Goal: Find specific page/section: Find specific page/section

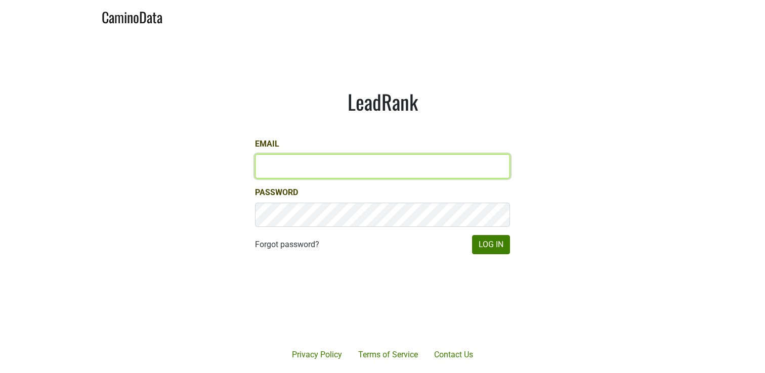
click at [354, 162] on input "Email" at bounding box center [382, 166] width 255 height 24
type input "jdouches@hundredacre.com"
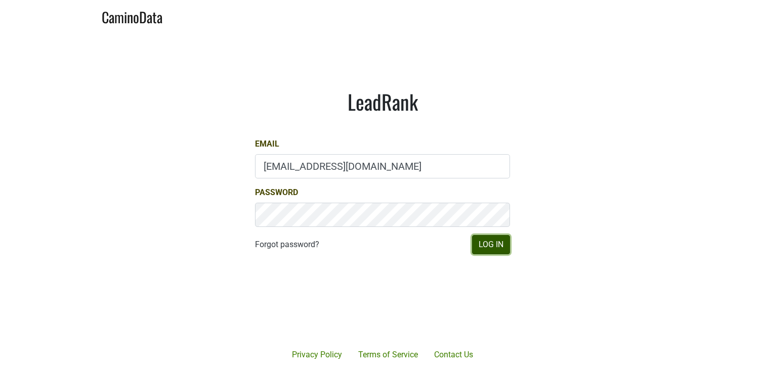
click at [491, 246] on button "Log In" at bounding box center [491, 244] width 38 height 19
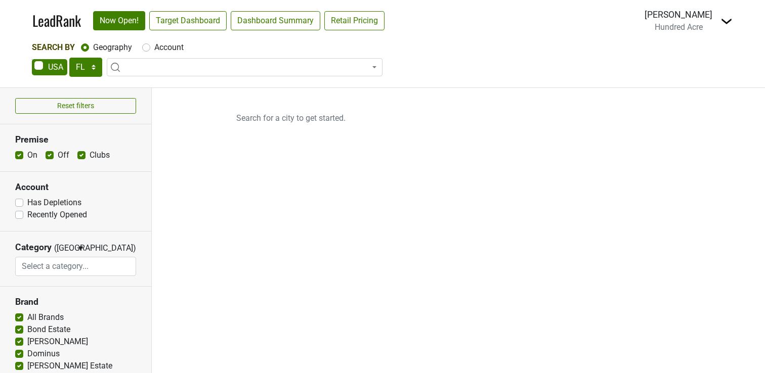
select select "FL"
select select
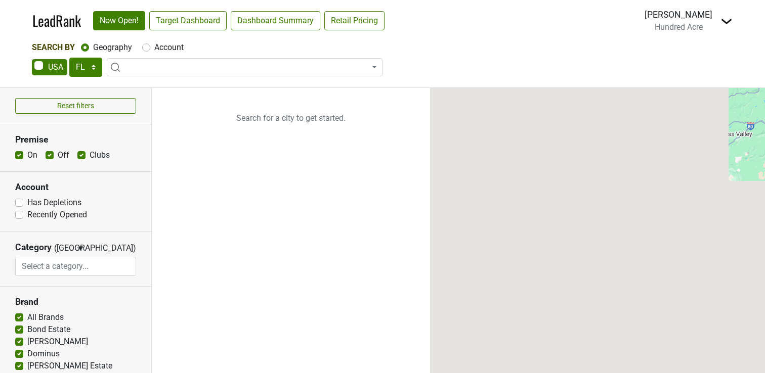
click at [82, 57] on div "Search By Geography Account AK AL AR AZ CA CO CT DC DE FL GA HI IA ID IL IN KS …" at bounding box center [382, 59] width 701 height 37
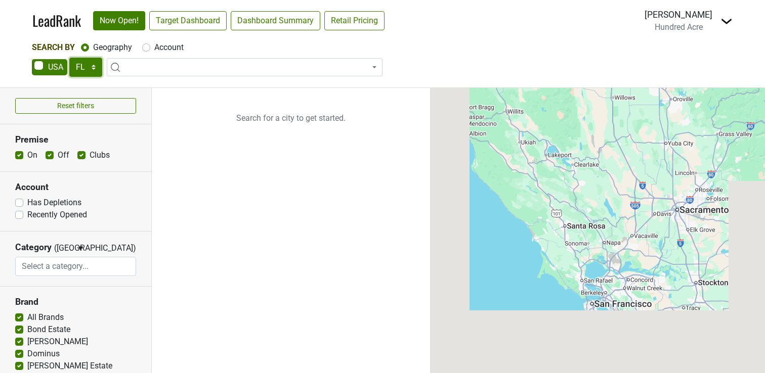
click at [87, 75] on select "AK AL AR AZ CA CO CT DC DE FL GA HI IA ID IL IN KS KY LA MA MD ME MI MN MO MS M…" at bounding box center [85, 67] width 33 height 19
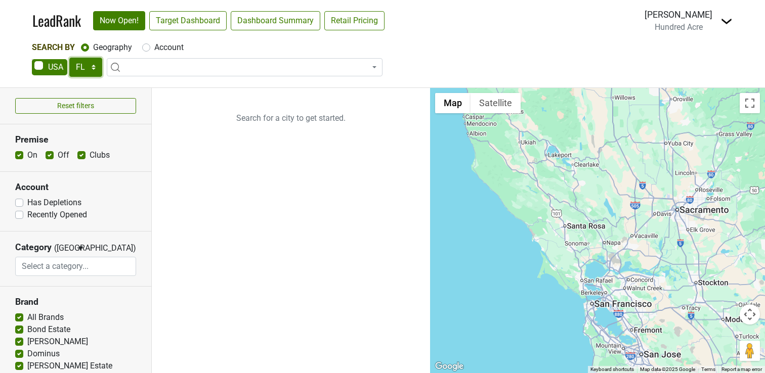
select select "NY"
click at [69, 58] on select "AK AL AR AZ CA CO CT DC DE FL GA HI IA ID IL IN KS KY LA MA MD ME MI MN MO MS M…" at bounding box center [85, 67] width 33 height 19
type input "manhatt"
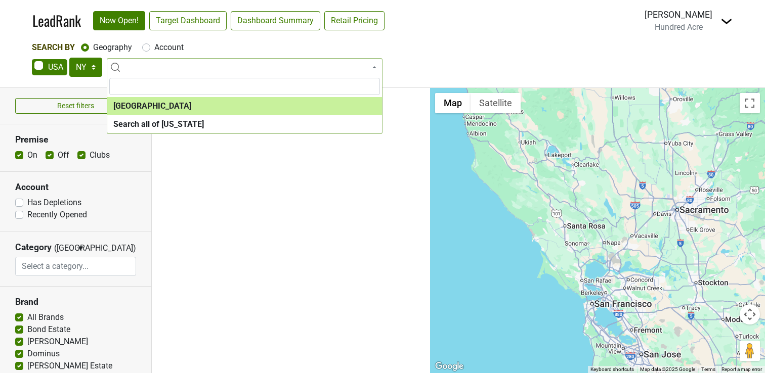
select select "1260"
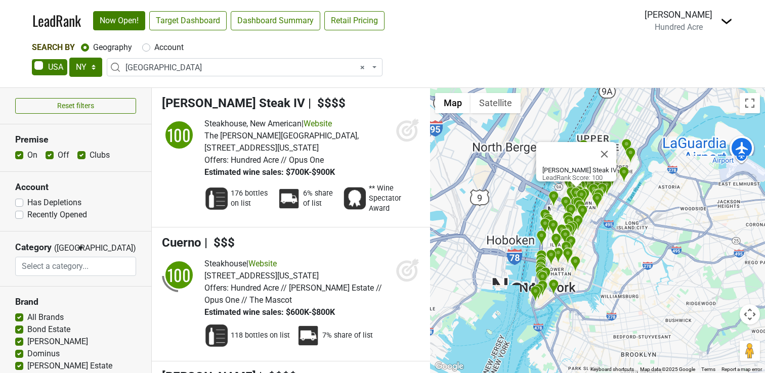
drag, startPoint x: 558, startPoint y: 210, endPoint x: 615, endPoint y: 272, distance: 84.1
click at [615, 272] on div "Charlie Palmer Steak IV LeadRank Score: 100" at bounding box center [597, 230] width 335 height 285
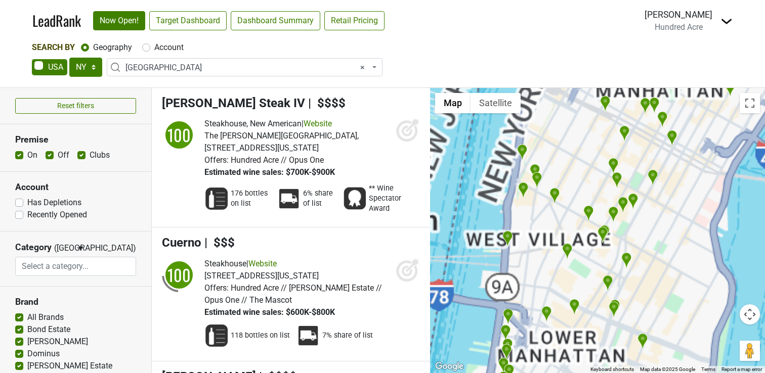
drag, startPoint x: 594, startPoint y: 270, endPoint x: 660, endPoint y: 219, distance: 83.0
click at [660, 219] on div "Charlie Palmer Steak IV LeadRank Score: 100" at bounding box center [597, 230] width 335 height 285
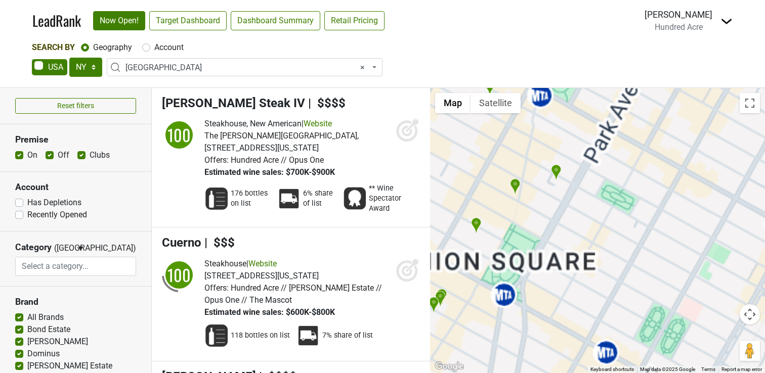
click at [631, 254] on div "Charlie Palmer Steak IV LeadRank Score: 100" at bounding box center [597, 230] width 335 height 285
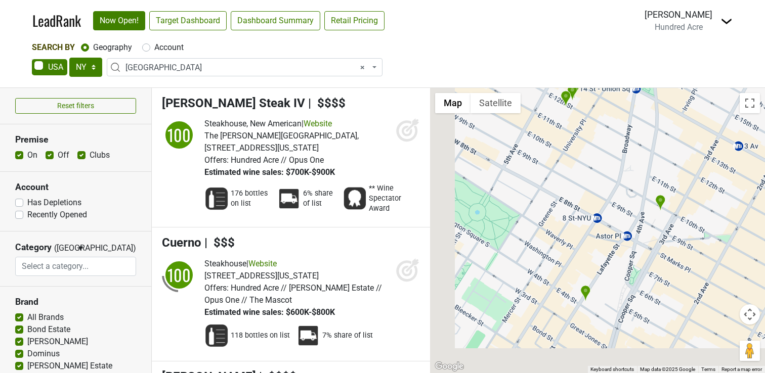
drag, startPoint x: 631, startPoint y: 254, endPoint x: 764, endPoint y: 48, distance: 245.6
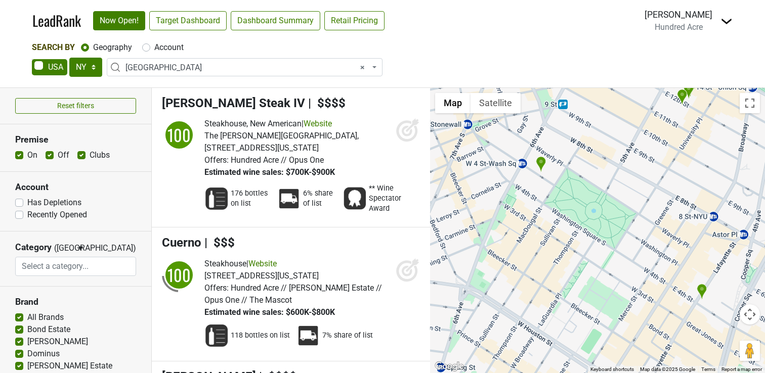
drag, startPoint x: 621, startPoint y: 160, endPoint x: 748, endPoint y: 159, distance: 126.5
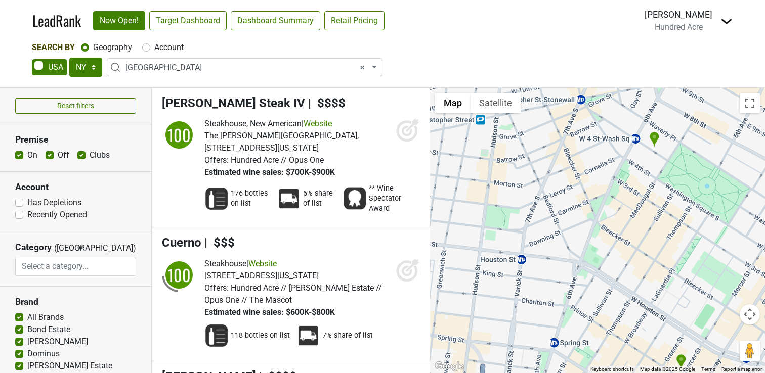
drag, startPoint x: 552, startPoint y: 193, endPoint x: 645, endPoint y: 171, distance: 95.0
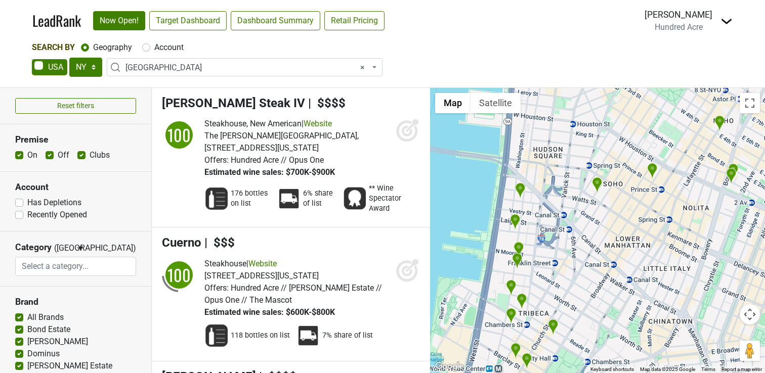
drag, startPoint x: 632, startPoint y: 249, endPoint x: 638, endPoint y: 133, distance: 116.0
click at [638, 133] on div "Charlie Palmer Steak IV LeadRank Score: 100" at bounding box center [597, 230] width 335 height 285
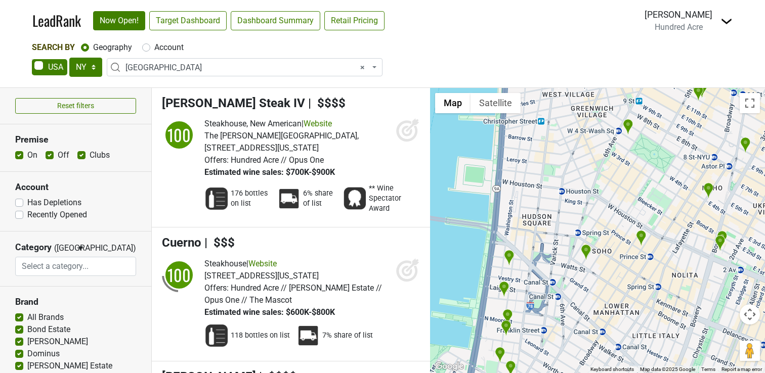
drag, startPoint x: 616, startPoint y: 192, endPoint x: 605, endPoint y: 261, distance: 69.7
click at [605, 261] on div "Charlie Palmer Steak IV LeadRank Score: 100" at bounding box center [597, 230] width 335 height 285
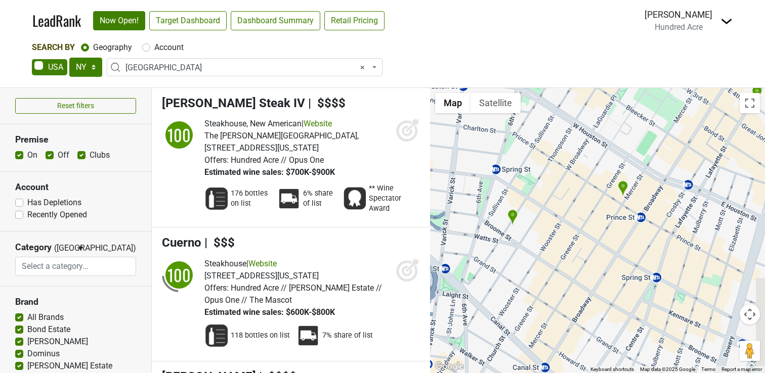
drag, startPoint x: 579, startPoint y: 227, endPoint x: 525, endPoint y: 190, distance: 65.2
click at [525, 190] on div "Charlie Palmer Steak IV LeadRank Score: 100" at bounding box center [597, 230] width 335 height 285
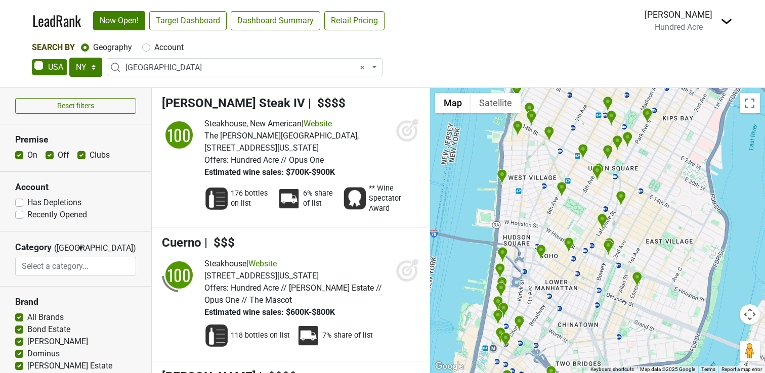
drag, startPoint x: 570, startPoint y: 159, endPoint x: 577, endPoint y: 210, distance: 51.5
click at [577, 210] on div "Charlie Palmer Steak IV LeadRank Score: 100" at bounding box center [597, 230] width 335 height 285
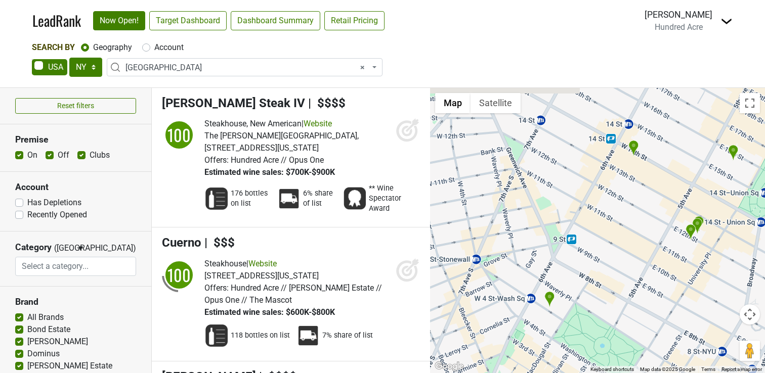
drag, startPoint x: 563, startPoint y: 133, endPoint x: 561, endPoint y: 225, distance: 91.6
click at [560, 221] on div "Charlie Palmer Steak IV LeadRank Score: 100" at bounding box center [597, 230] width 335 height 285
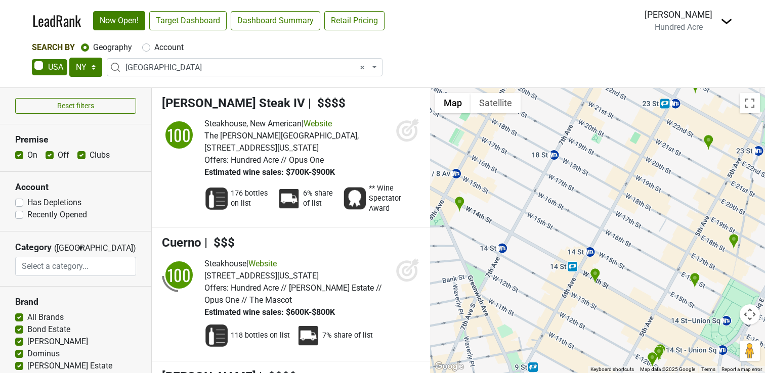
drag, startPoint x: 575, startPoint y: 159, endPoint x: 515, endPoint y: 303, distance: 156.0
click at [516, 303] on div "Charlie Palmer Steak IV LeadRank Score: 100" at bounding box center [597, 230] width 335 height 285
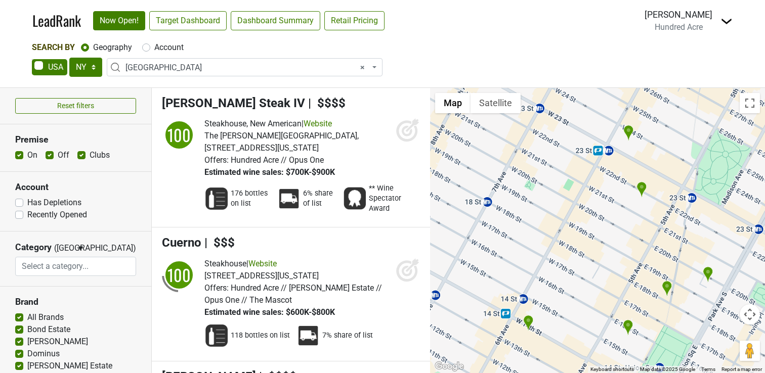
drag, startPoint x: 573, startPoint y: 193, endPoint x: 534, endPoint y: 181, distance: 41.3
click at [534, 181] on div "Charlie Palmer Steak IV LeadRank Score: 100" at bounding box center [597, 230] width 335 height 285
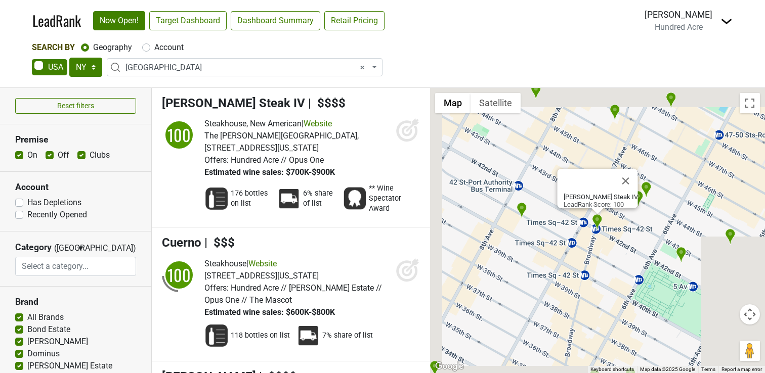
click at [58, 156] on label "Off" at bounding box center [64, 155] width 12 height 12
click at [49, 156] on input "Off" at bounding box center [50, 154] width 8 height 10
checkbox input "false"
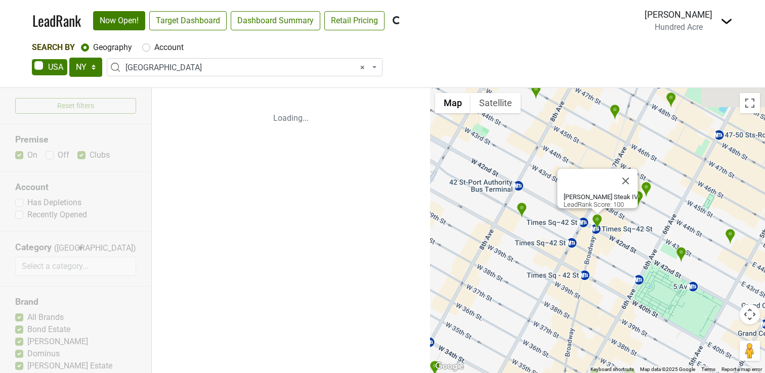
click at [81, 156] on div "Reset filters Premise On Off Clubs Account Has Depletions Recently Opened Categ…" at bounding box center [76, 230] width 152 height 285
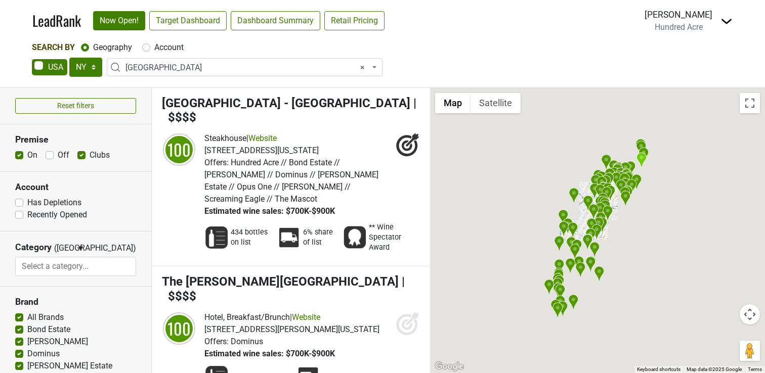
click at [90, 155] on label "Clubs" at bounding box center [100, 155] width 20 height 12
click at [80, 155] on input "Clubs" at bounding box center [81, 154] width 8 height 10
checkbox input "false"
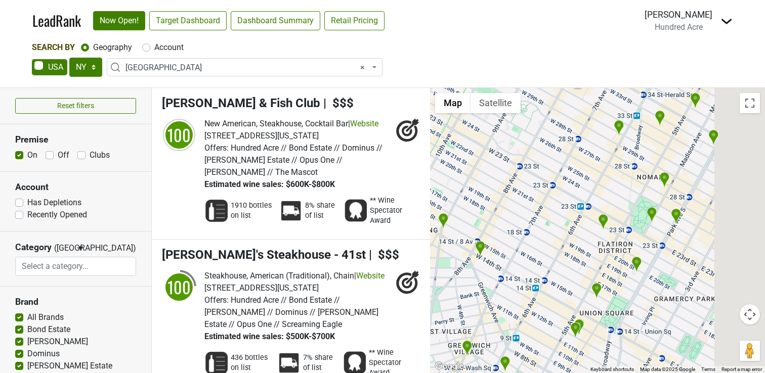
drag, startPoint x: 609, startPoint y: 170, endPoint x: 546, endPoint y: 210, distance: 74.1
click at [546, 210] on div at bounding box center [597, 230] width 335 height 285
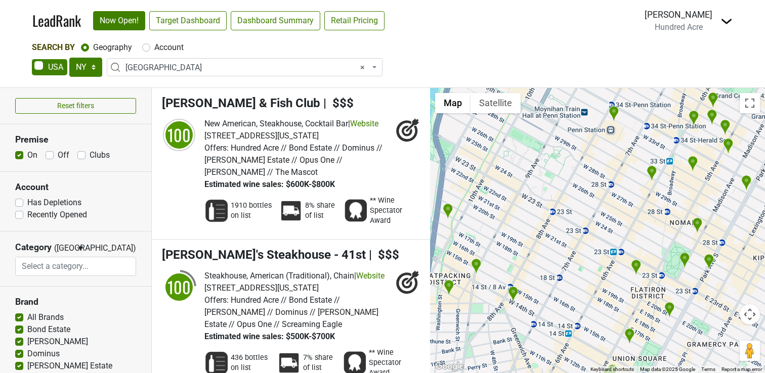
click at [447, 208] on img "Faena New York" at bounding box center [448, 211] width 11 height 17
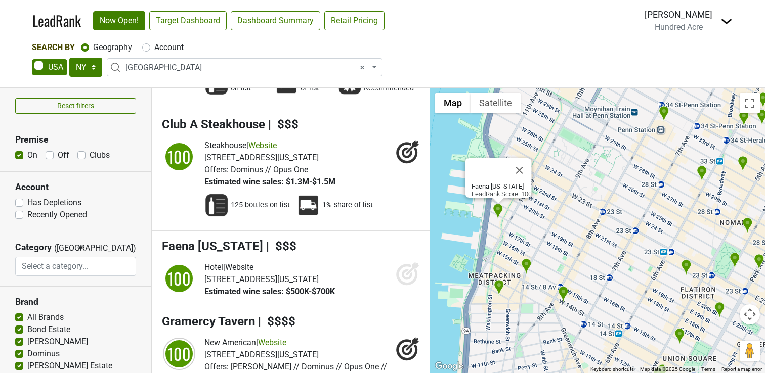
scroll to position [3944, 0]
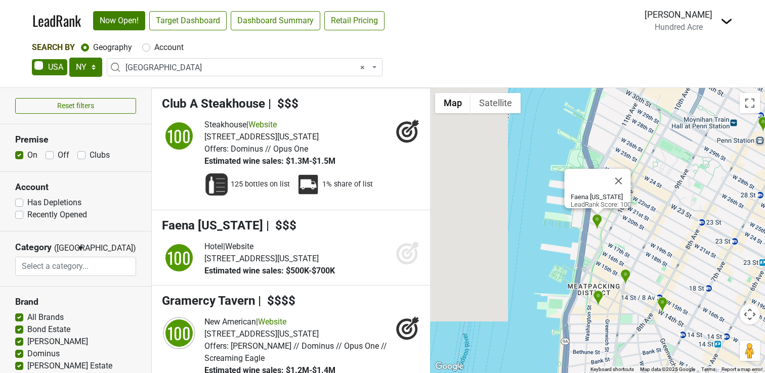
click at [406, 243] on icon at bounding box center [406, 253] width 21 height 21
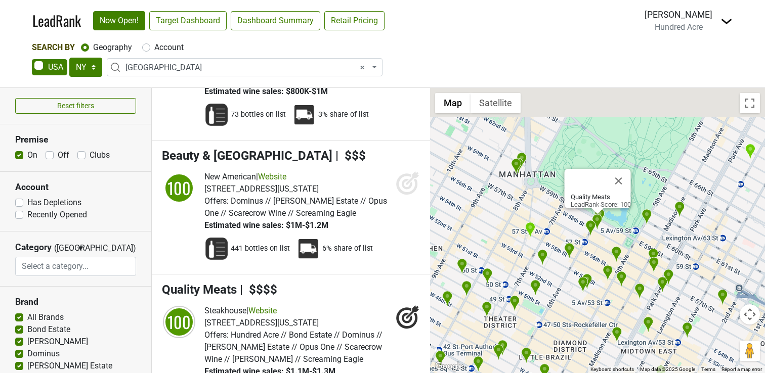
scroll to position [3069, 0]
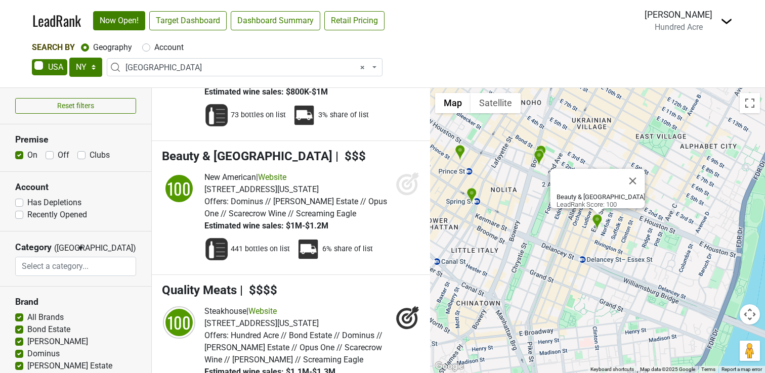
click at [729, 24] on img at bounding box center [726, 21] width 12 height 12
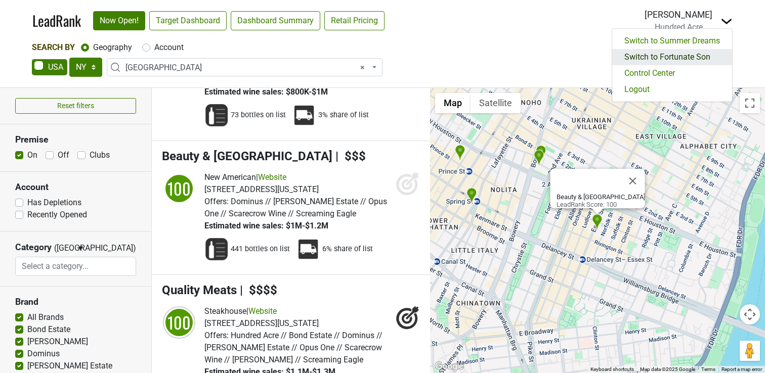
click at [685, 62] on link "Switch to Fortunate Son" at bounding box center [672, 57] width 120 height 16
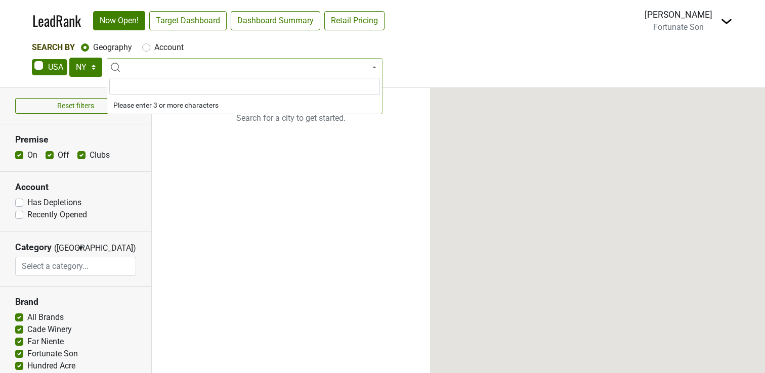
select select "NY"
select select
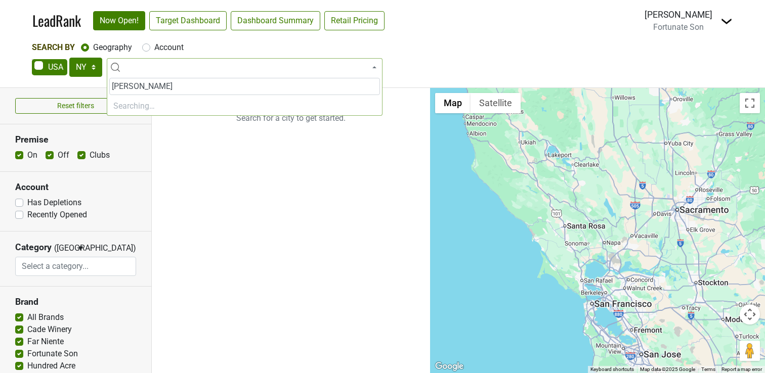
type input "manha"
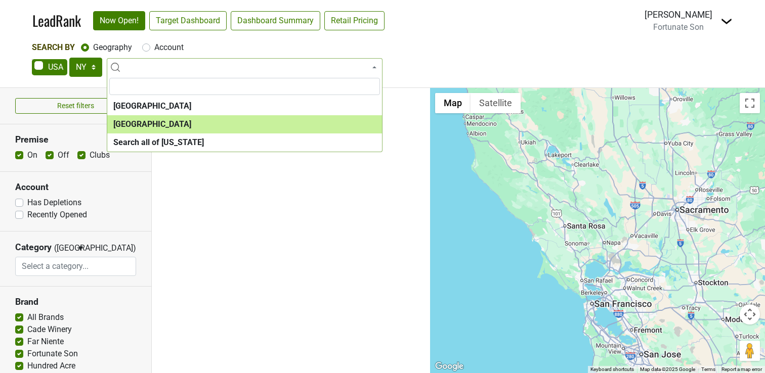
select select "1260"
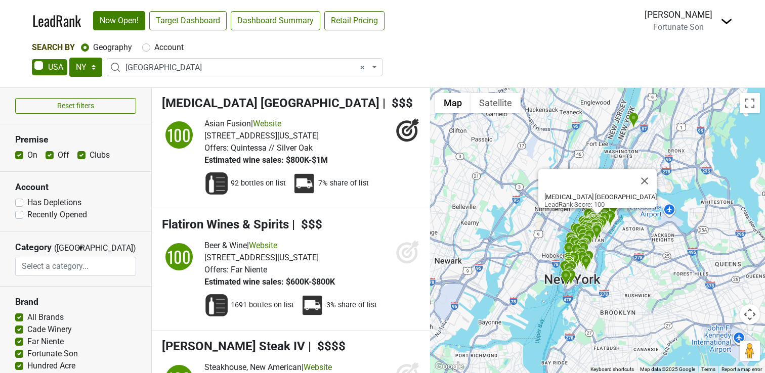
click at [53, 155] on div "Off" at bounding box center [58, 155] width 24 height 12
click at [90, 156] on label "Clubs" at bounding box center [100, 155] width 20 height 12
click at [81, 156] on input "Clubs" at bounding box center [81, 154] width 8 height 10
checkbox input "false"
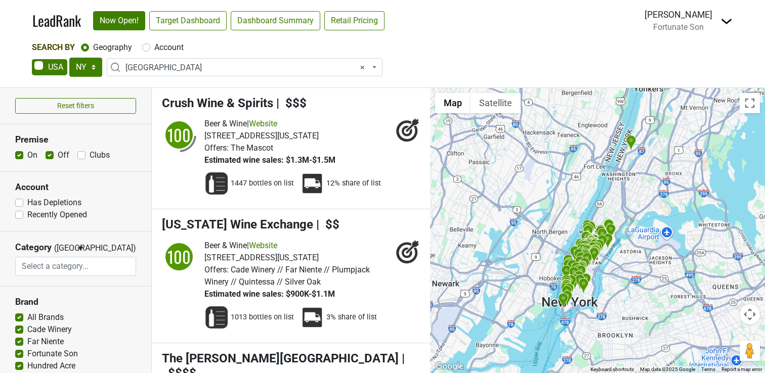
click at [58, 155] on label "Off" at bounding box center [64, 155] width 12 height 12
click at [51, 155] on input "Off" at bounding box center [50, 154] width 8 height 10
checkbox input "false"
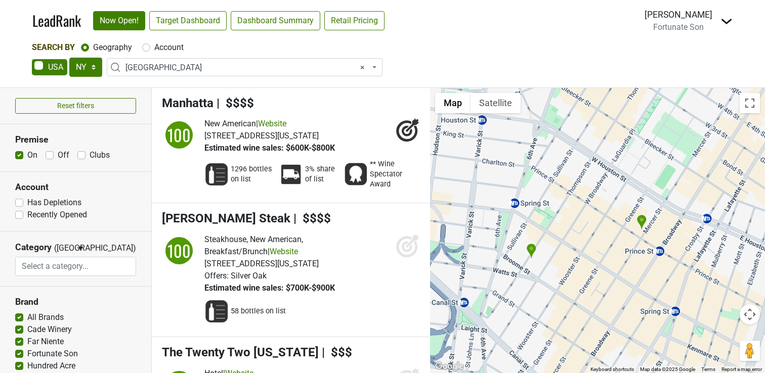
drag, startPoint x: 603, startPoint y: 214, endPoint x: 556, endPoint y: 307, distance: 104.1
click at [556, 307] on div at bounding box center [597, 230] width 335 height 285
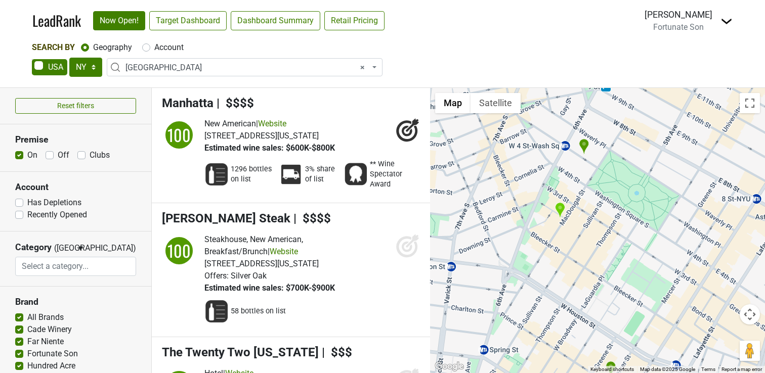
drag, startPoint x: 582, startPoint y: 154, endPoint x: 551, endPoint y: 290, distance: 139.9
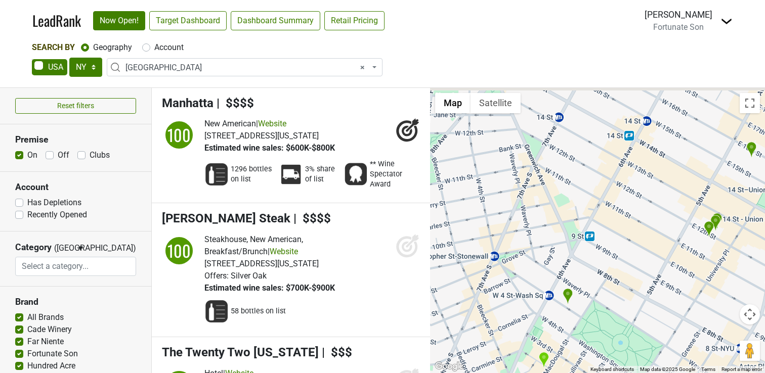
drag, startPoint x: 585, startPoint y: 193, endPoint x: 566, endPoint y: 366, distance: 174.6
click at [566, 366] on div at bounding box center [597, 230] width 335 height 285
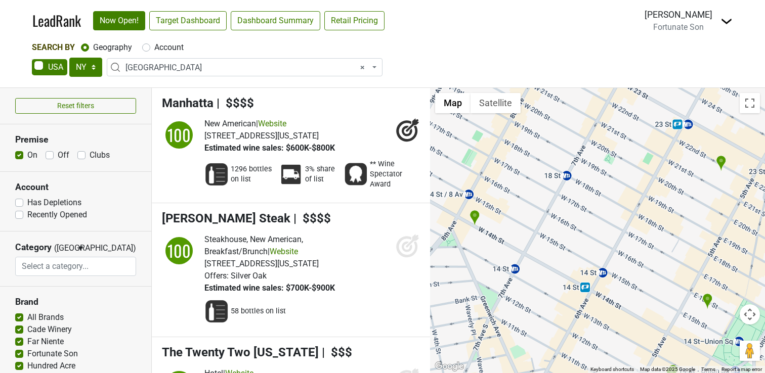
drag, startPoint x: 609, startPoint y: 233, endPoint x: 560, endPoint y: 389, distance: 163.2
click at [560, 373] on html "LeadRank Now Open! Target Dashboard Dashboard Summary Retail Pricing Loading...…" at bounding box center [382, 186] width 765 height 373
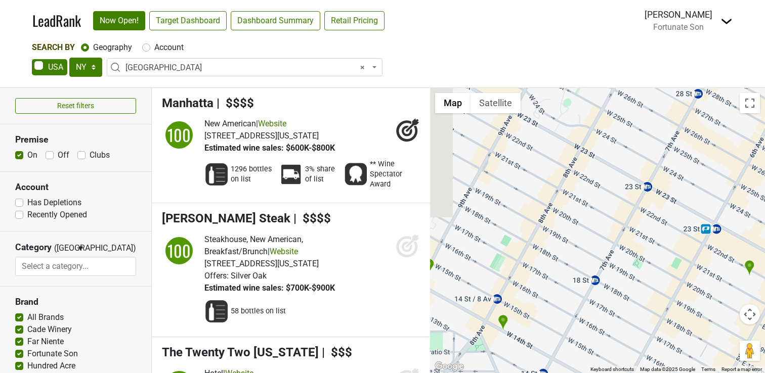
drag, startPoint x: 631, startPoint y: 243, endPoint x: 666, endPoint y: 337, distance: 99.9
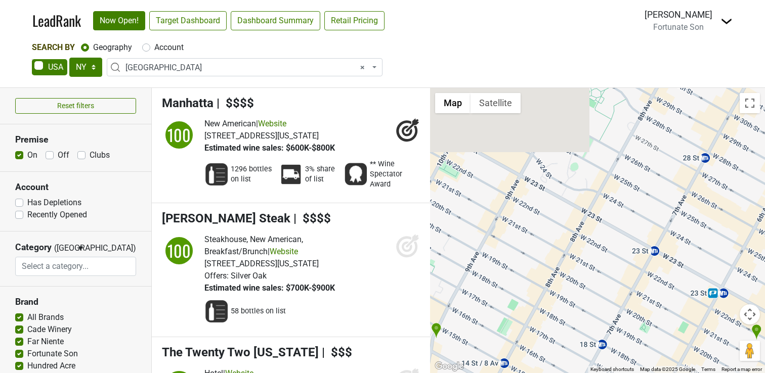
drag, startPoint x: 660, startPoint y: 261, endPoint x: 669, endPoint y: 318, distance: 58.5
click at [669, 318] on div at bounding box center [597, 230] width 335 height 285
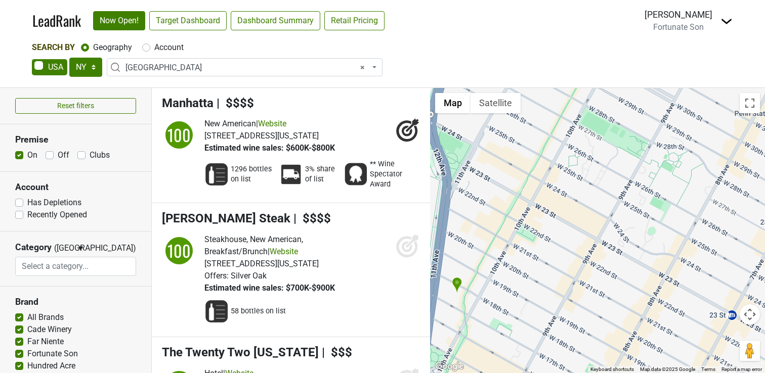
drag, startPoint x: 610, startPoint y: 175, endPoint x: 678, endPoint y: 251, distance: 102.8
click at [678, 251] on div at bounding box center [597, 230] width 335 height 285
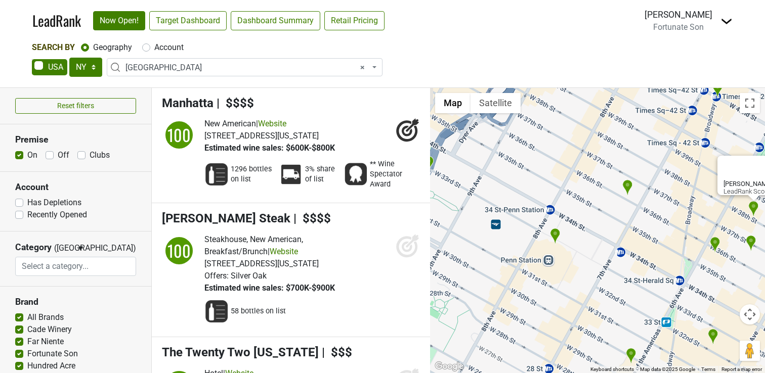
drag, startPoint x: 491, startPoint y: 272, endPoint x: 652, endPoint y: 255, distance: 161.3
click at [652, 256] on div "[PERSON_NAME] Steak LeadRank Score: 100" at bounding box center [597, 230] width 335 height 285
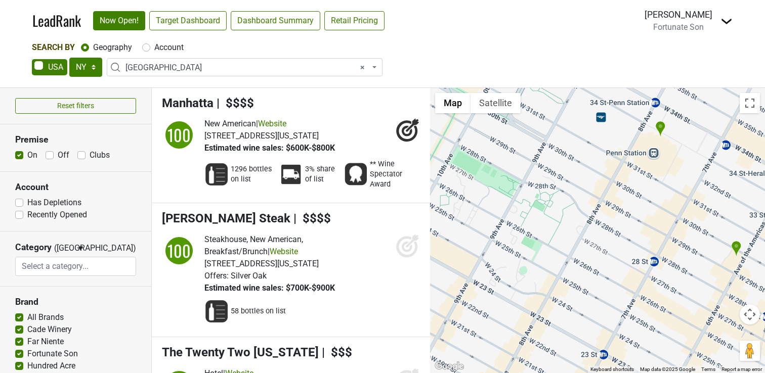
drag, startPoint x: 563, startPoint y: 295, endPoint x: 670, endPoint y: 192, distance: 149.6
click at [670, 192] on div "[PERSON_NAME] Steak LeadRank Score: 100" at bounding box center [597, 230] width 335 height 285
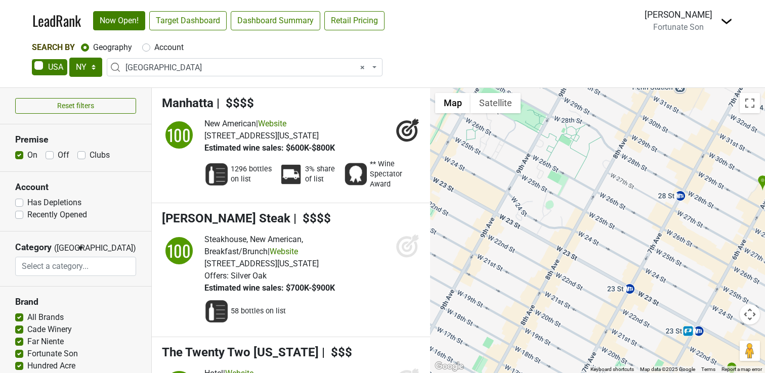
drag, startPoint x: 680, startPoint y: 288, endPoint x: 707, endPoint y: 224, distance: 69.9
click at [707, 224] on div "[PERSON_NAME] Steak LeadRank Score: 100" at bounding box center [597, 230] width 335 height 285
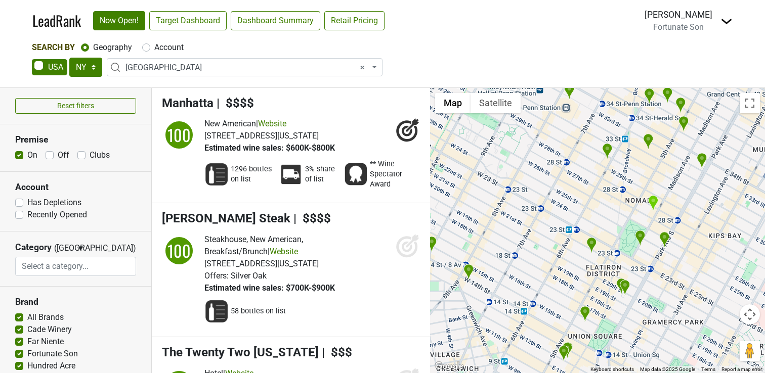
drag, startPoint x: 678, startPoint y: 257, endPoint x: 549, endPoint y: 186, distance: 146.7
click at [549, 186] on div "[PERSON_NAME] Steak LeadRank Score: 100" at bounding box center [597, 230] width 335 height 285
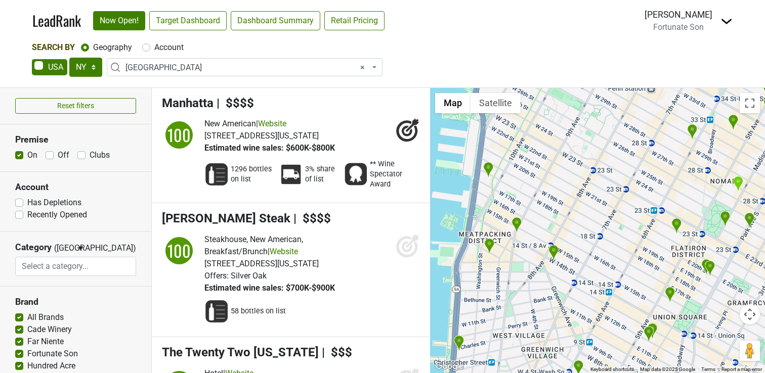
drag, startPoint x: 509, startPoint y: 221, endPoint x: 599, endPoint y: 203, distance: 92.3
click at [599, 203] on div "[PERSON_NAME] Steak LeadRank Score: 100" at bounding box center [597, 230] width 335 height 285
click at [678, 226] on img "COTE Korean Steakhouse" at bounding box center [677, 227] width 11 height 17
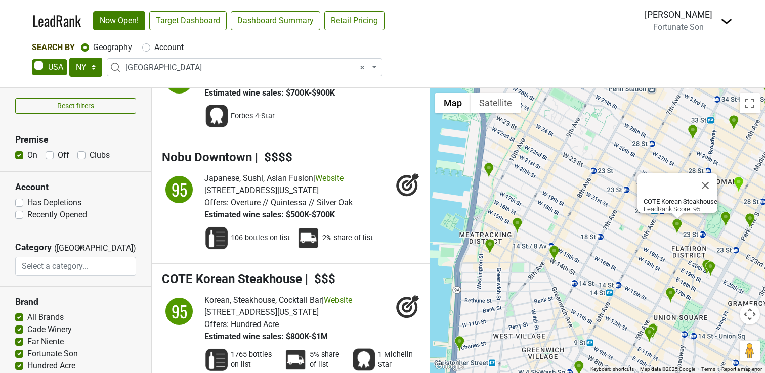
scroll to position [10465, 0]
